Goal: Navigation & Orientation: Find specific page/section

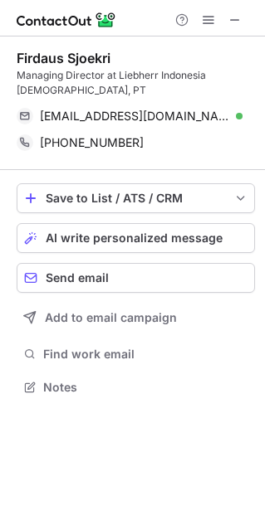
scroll to position [375, 265]
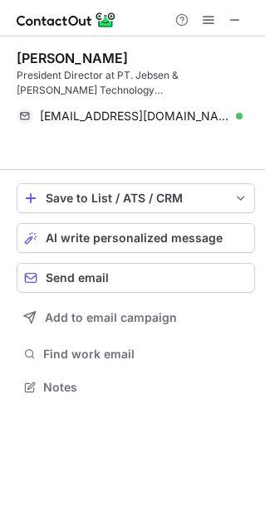
scroll to position [349, 265]
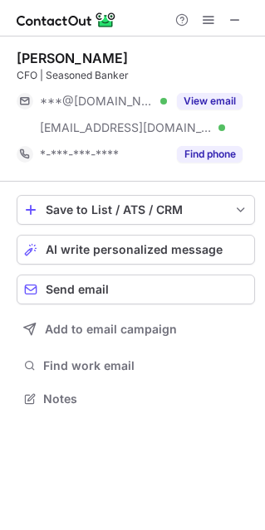
scroll to position [387, 265]
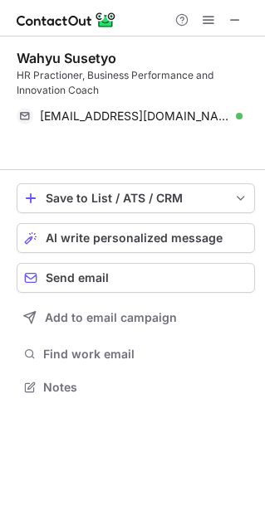
scroll to position [349, 265]
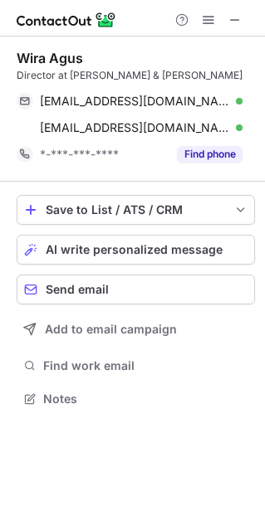
scroll to position [387, 265]
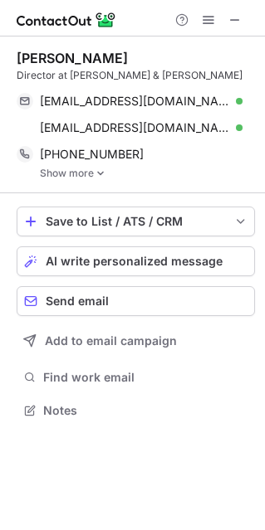
scroll to position [398, 265]
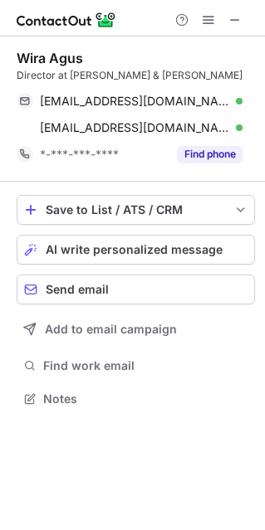
scroll to position [387, 265]
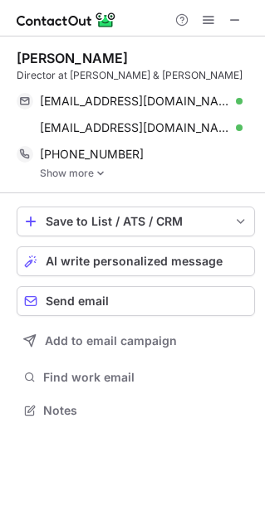
scroll to position [398, 265]
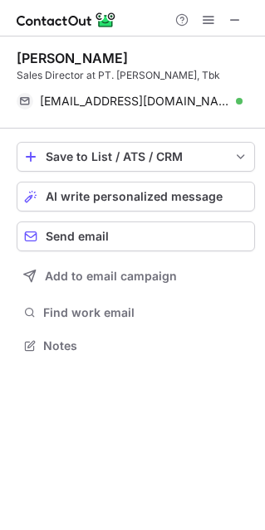
scroll to position [8, 8]
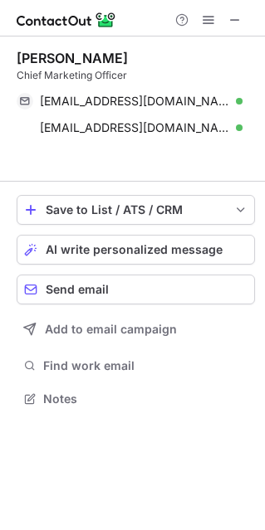
scroll to position [360, 265]
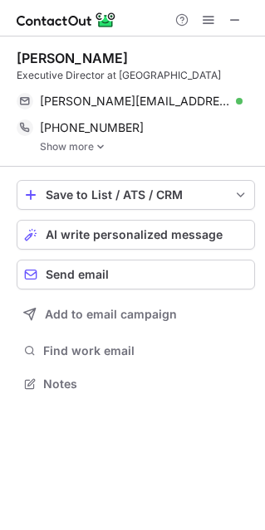
scroll to position [387, 265]
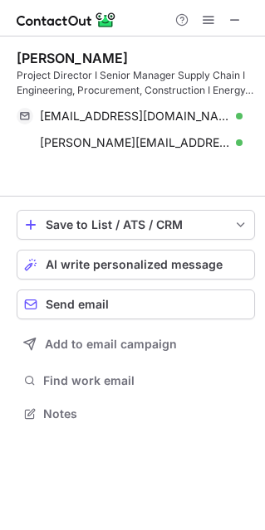
scroll to position [375, 265]
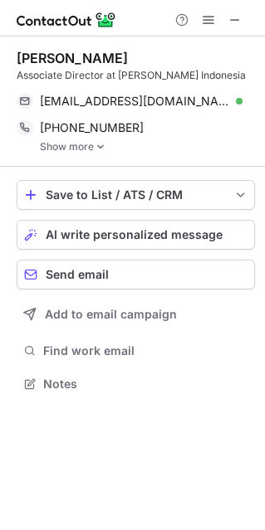
scroll to position [372, 265]
